Goal: Task Accomplishment & Management: Use online tool/utility

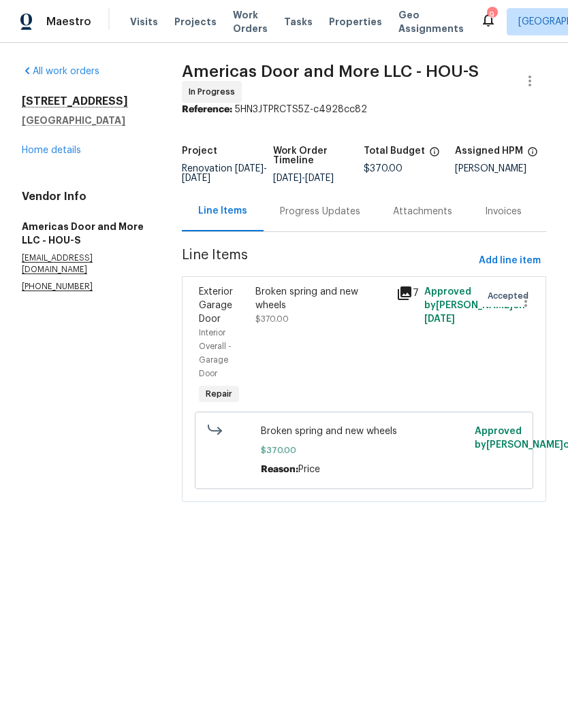
click at [324, 349] on div "Broken spring and new wheels $370.00" at bounding box center [321, 346] width 141 height 131
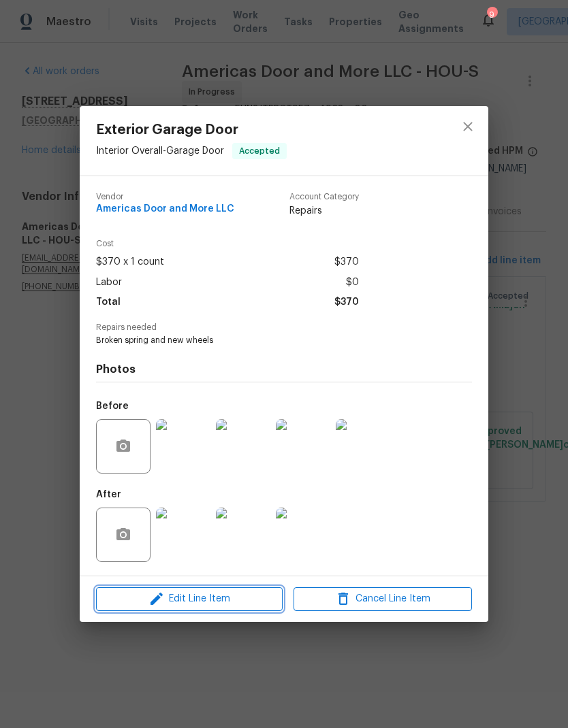
click at [161, 606] on icon "button" at bounding box center [156, 599] width 16 height 16
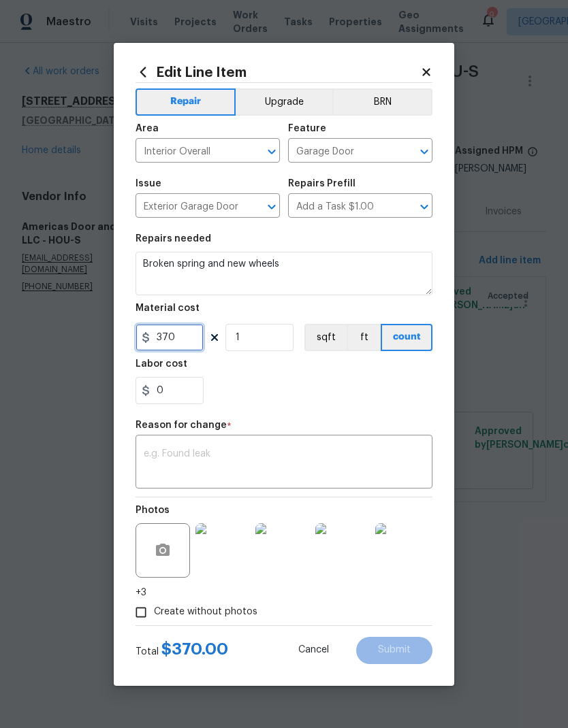
click at [195, 348] on input "370" at bounding box center [169, 337] width 68 height 27
type input "415"
click at [357, 443] on div "x ​" at bounding box center [283, 463] width 297 height 50
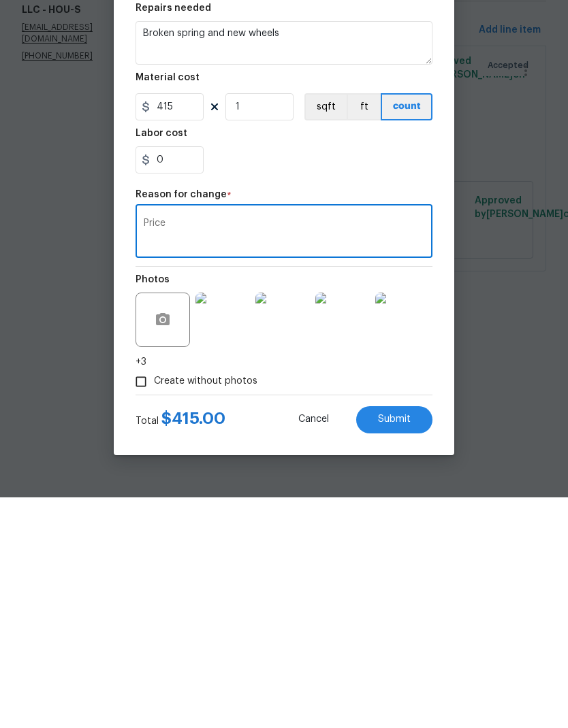
type textarea "Price"
click at [410, 637] on button "Submit" at bounding box center [394, 650] width 76 height 27
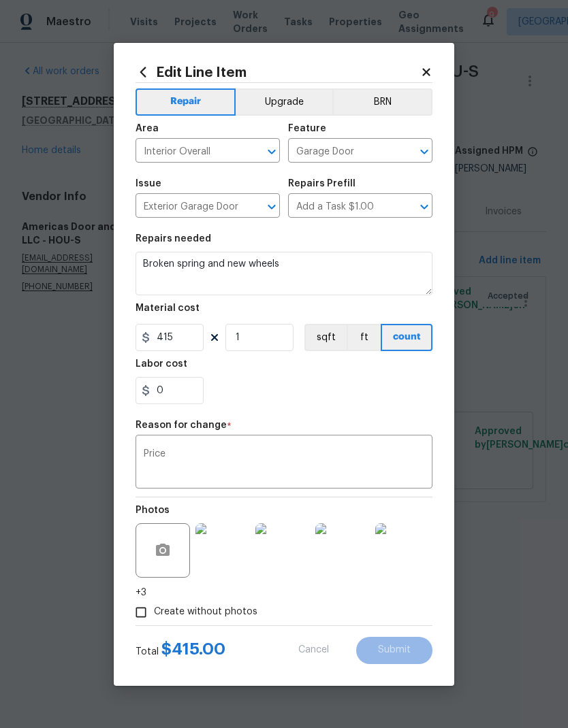
click at [410, 432] on div "Reason for change *" at bounding box center [283, 430] width 297 height 18
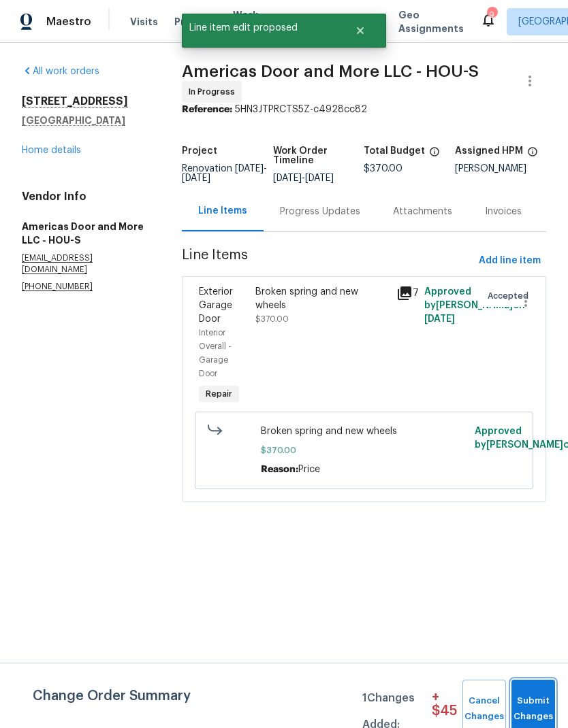
click at [545, 696] on span "Submit Changes" at bounding box center [533, 709] width 30 height 31
